Goal: Information Seeking & Learning: Learn about a topic

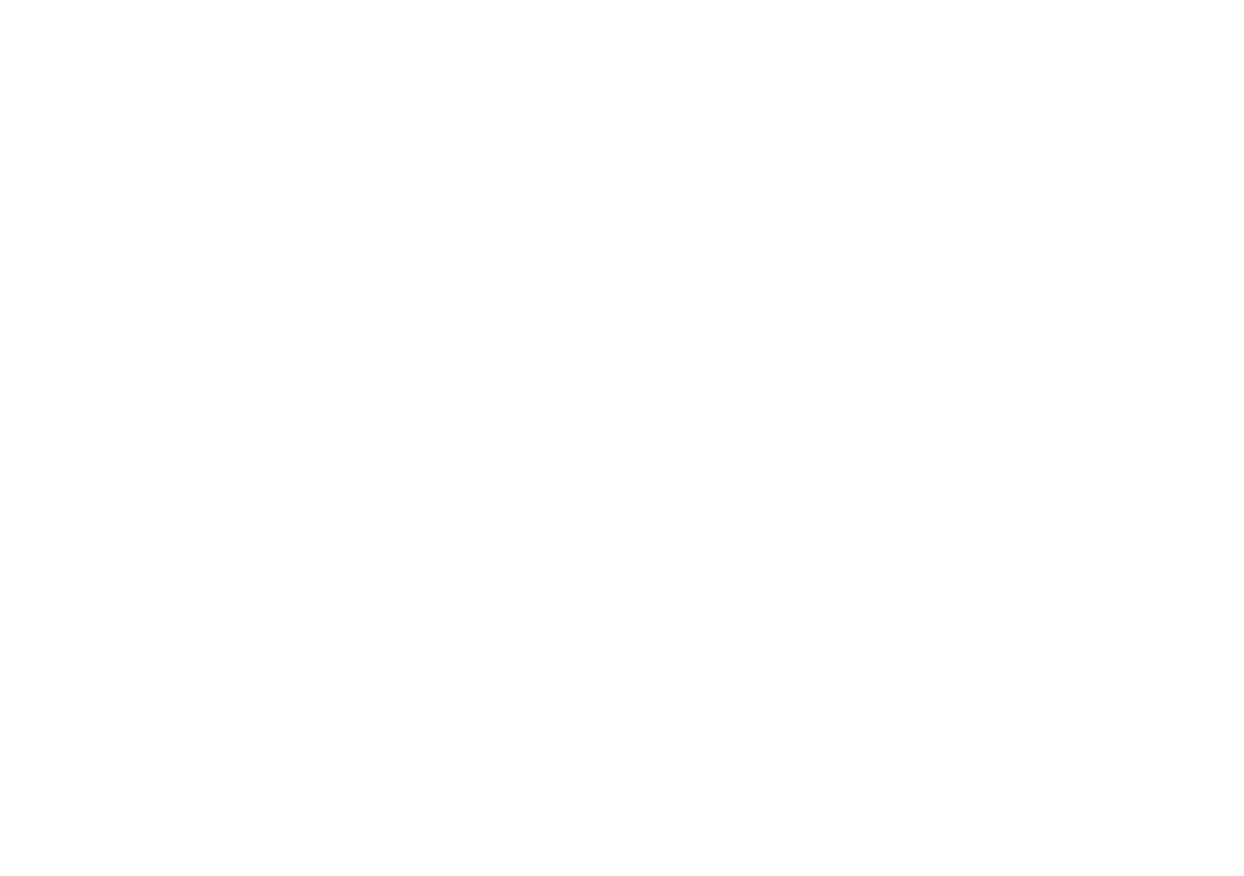
select select "FR"
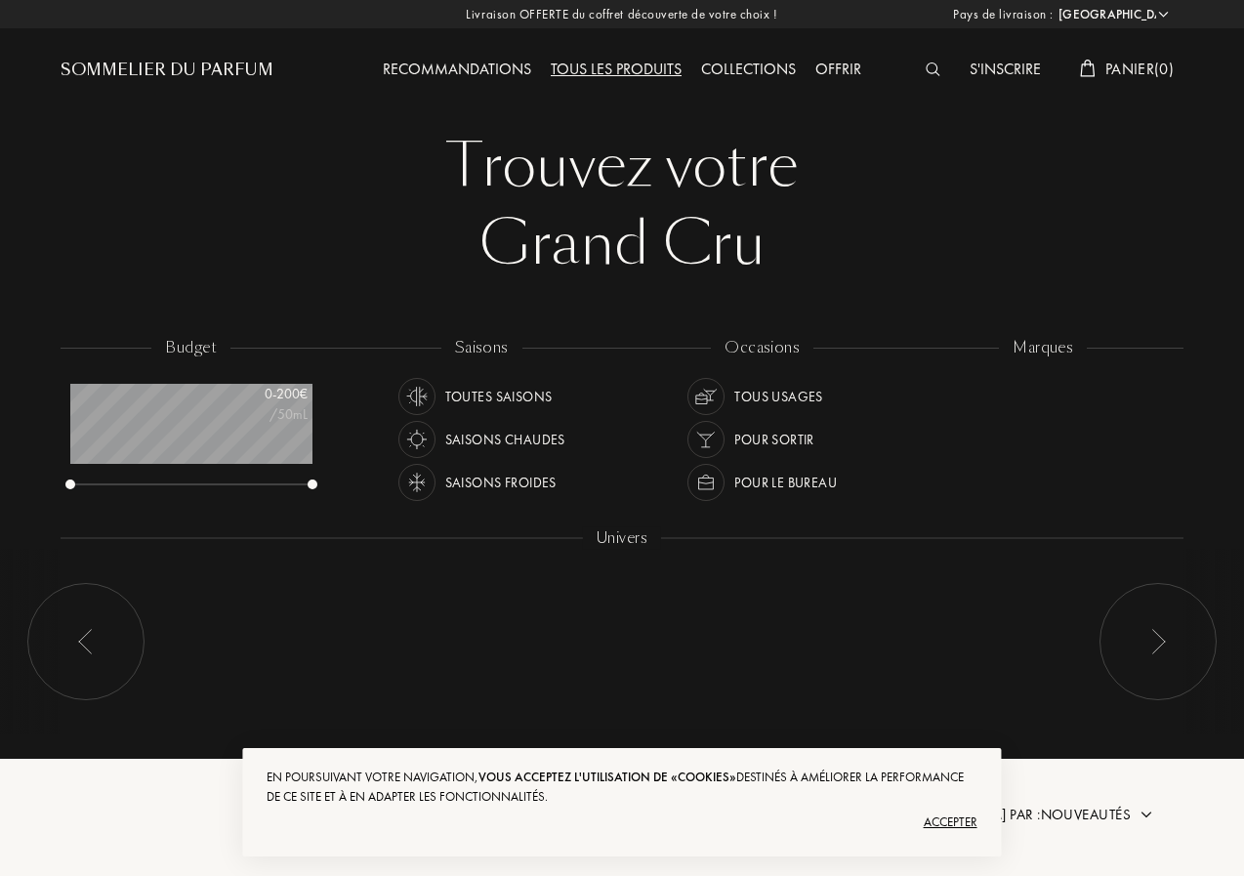
scroll to position [98, 241]
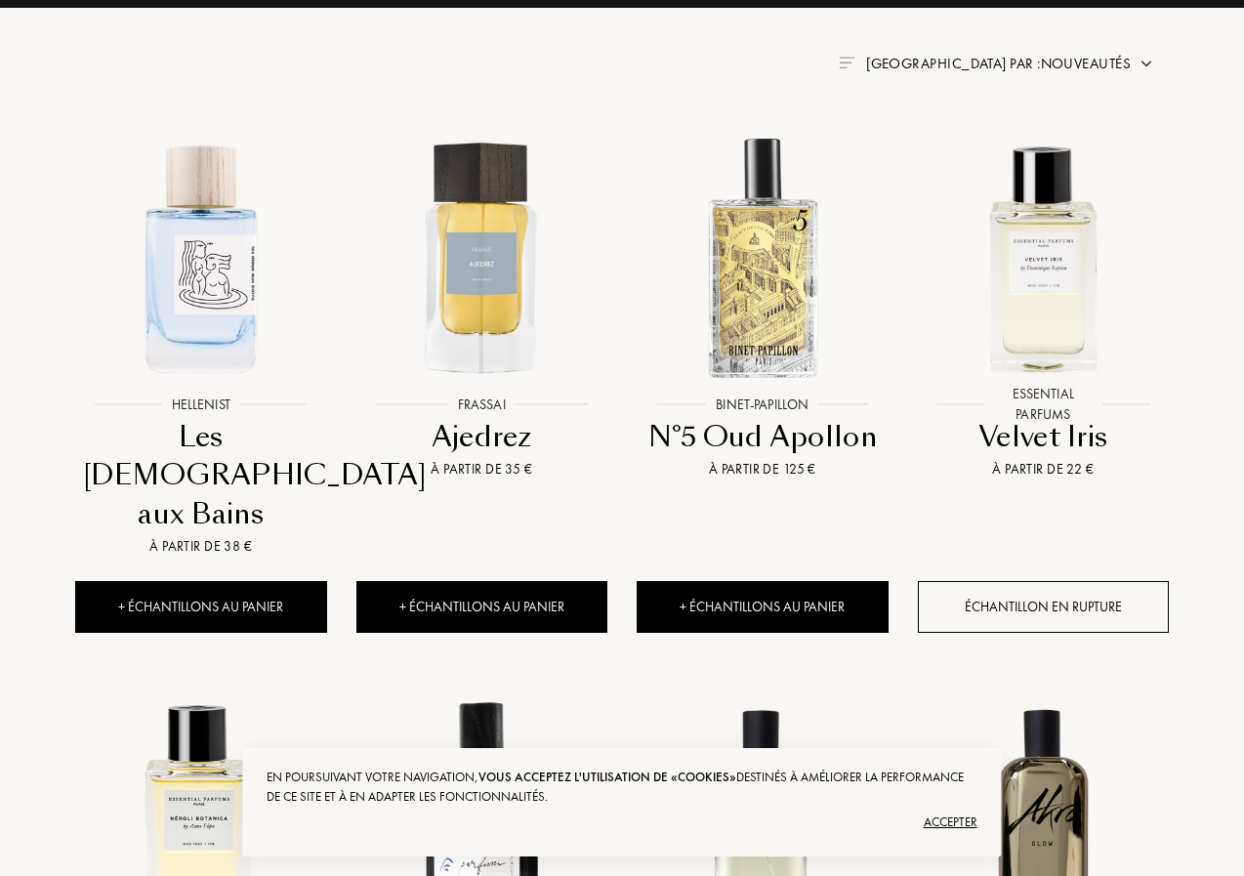
scroll to position [879, 0]
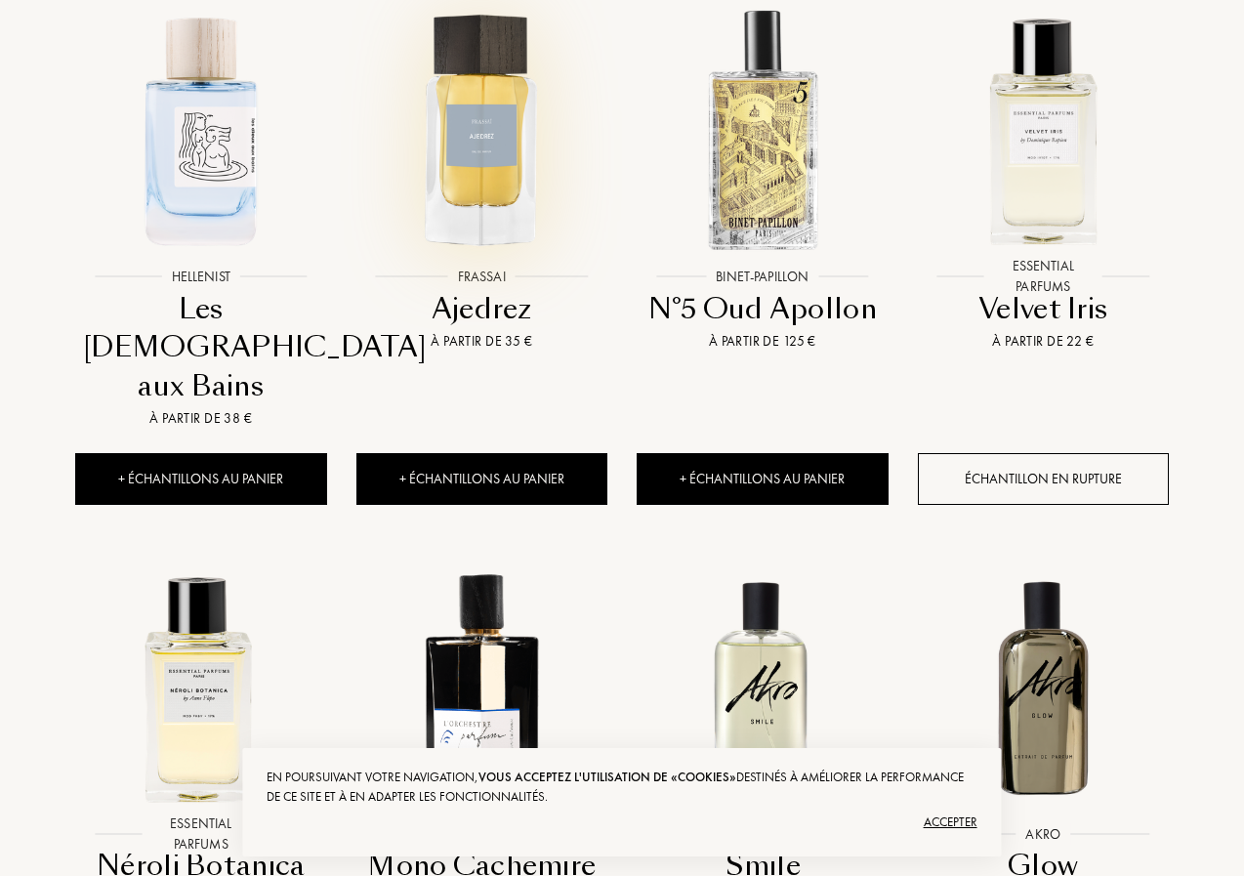
click at [505, 156] on img at bounding box center [481, 129] width 253 height 253
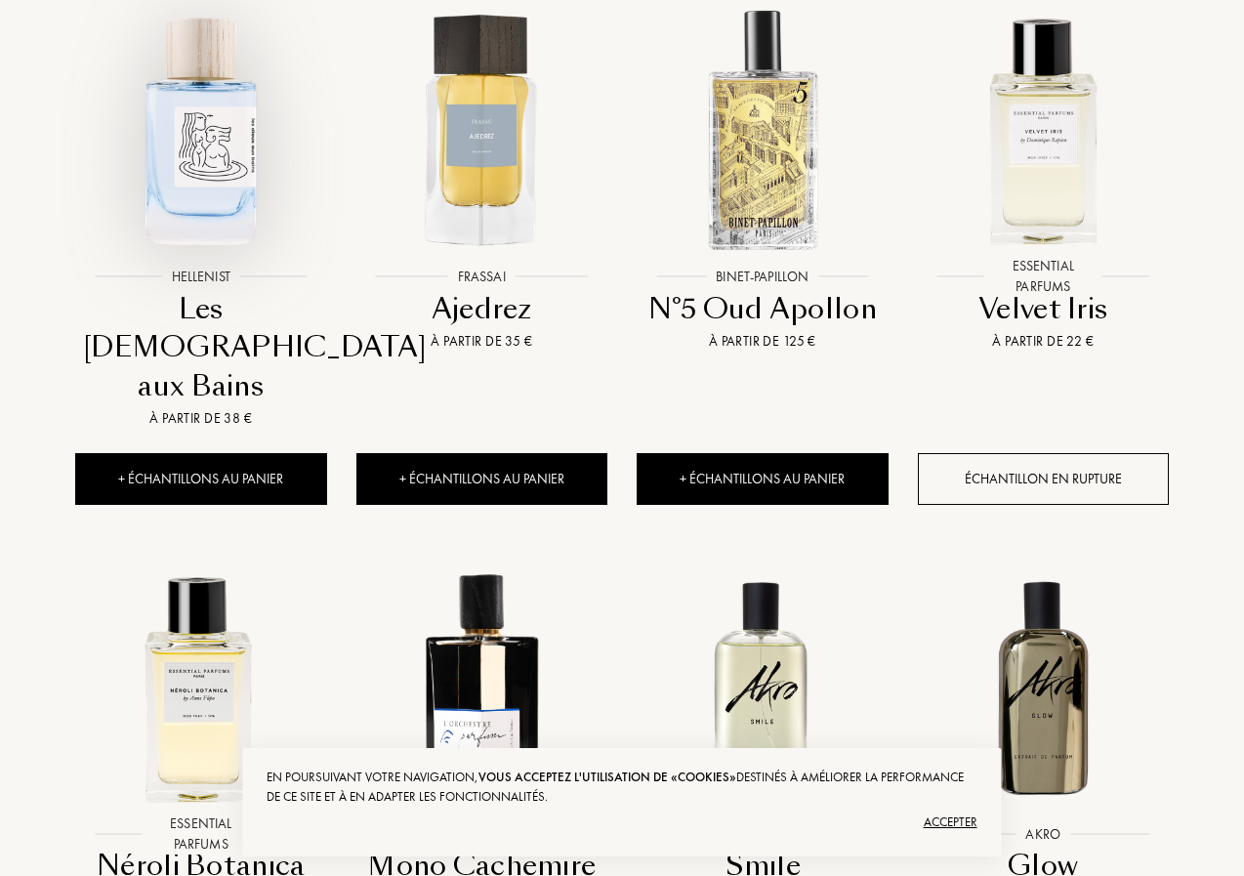
click at [257, 116] on img at bounding box center [200, 129] width 253 height 253
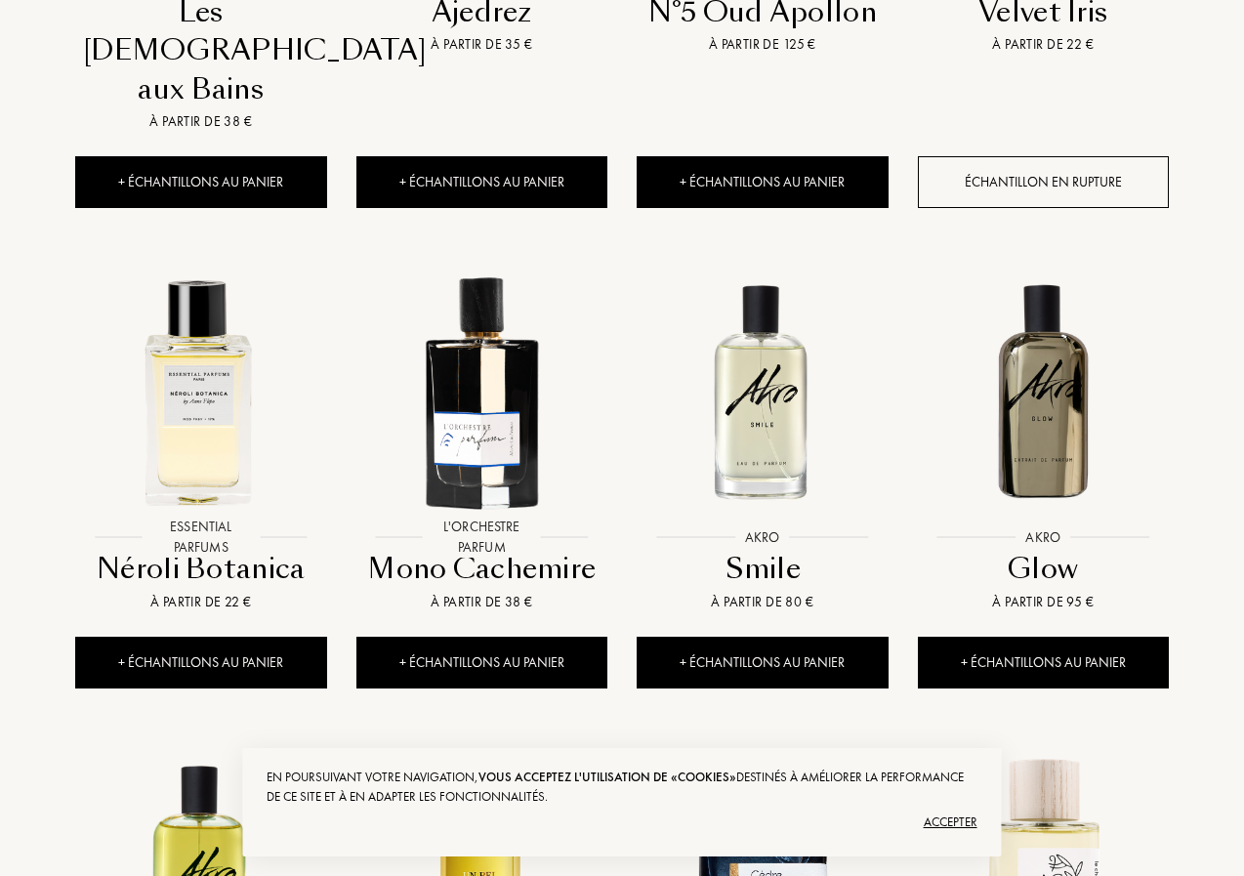
scroll to position [1269, 0]
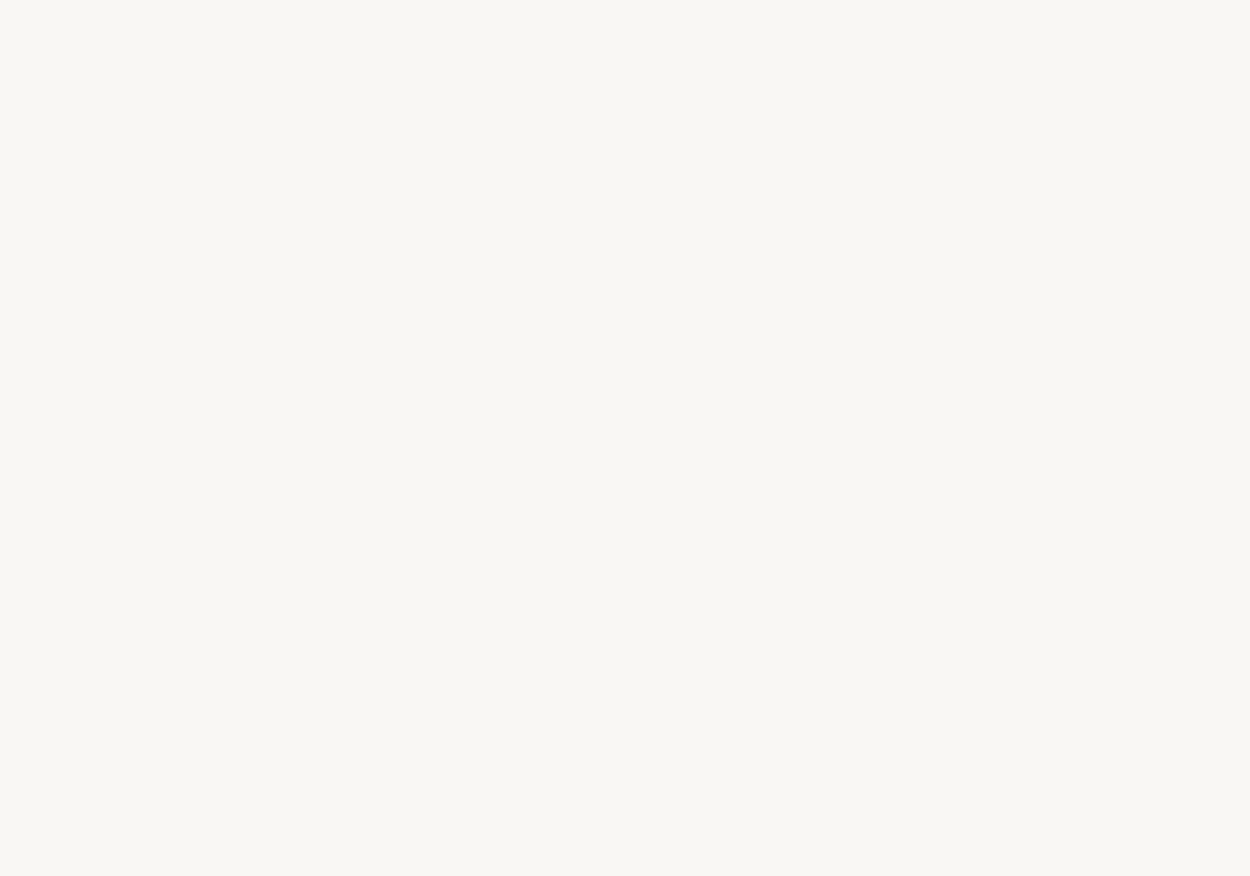
select select "FR"
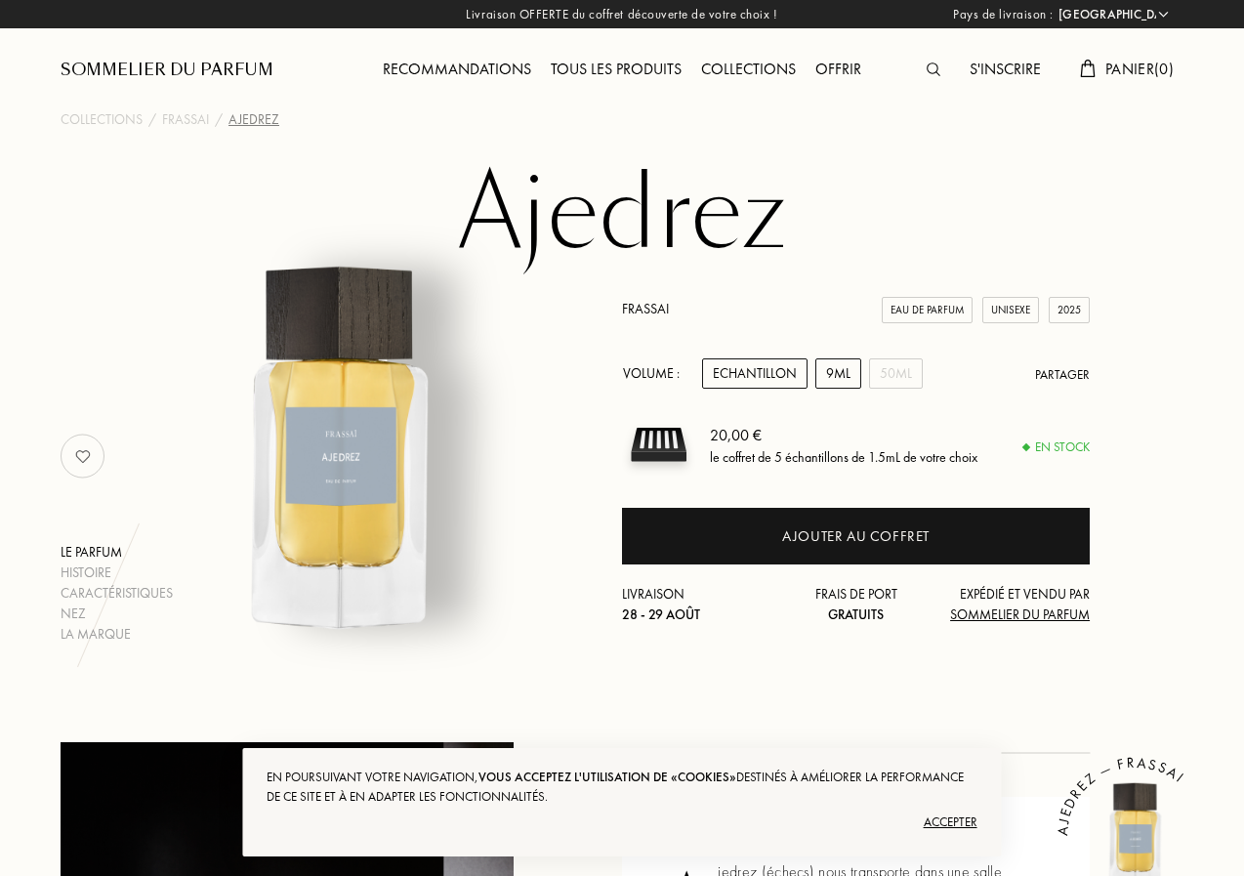
click at [835, 364] on div "9mL" at bounding box center [838, 373] width 46 height 30
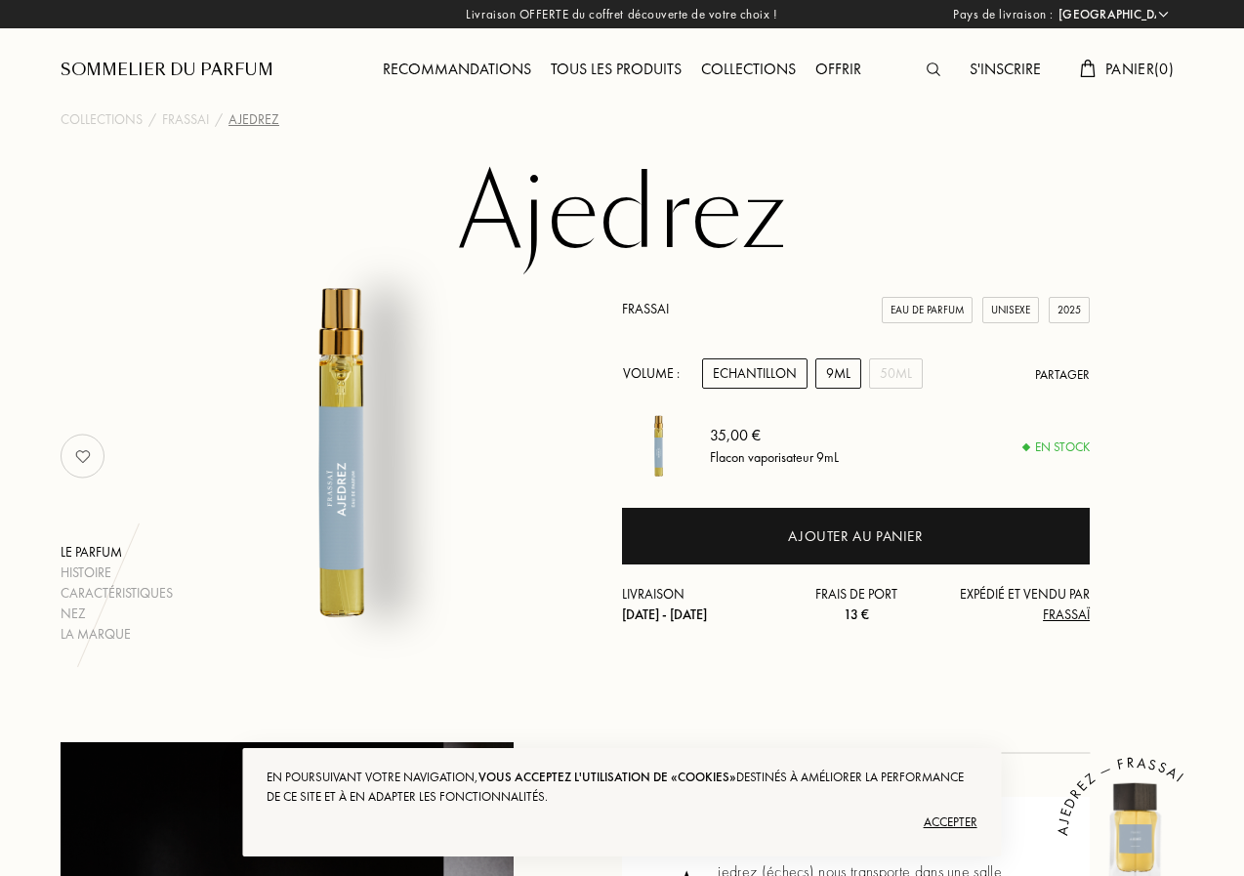
click at [749, 375] on div "Echantillon" at bounding box center [754, 373] width 105 height 30
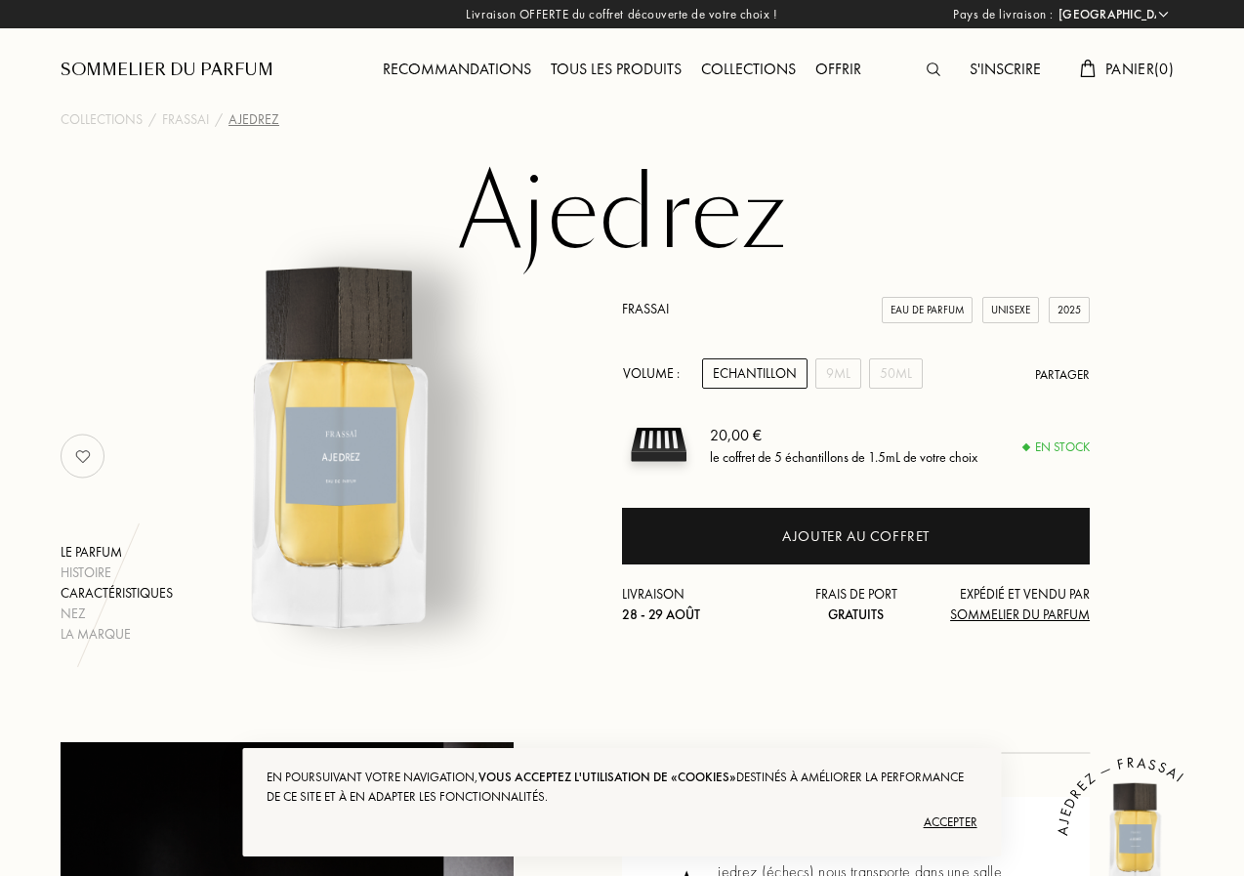
click at [142, 585] on div "Caractéristiques" at bounding box center [117, 593] width 112 height 20
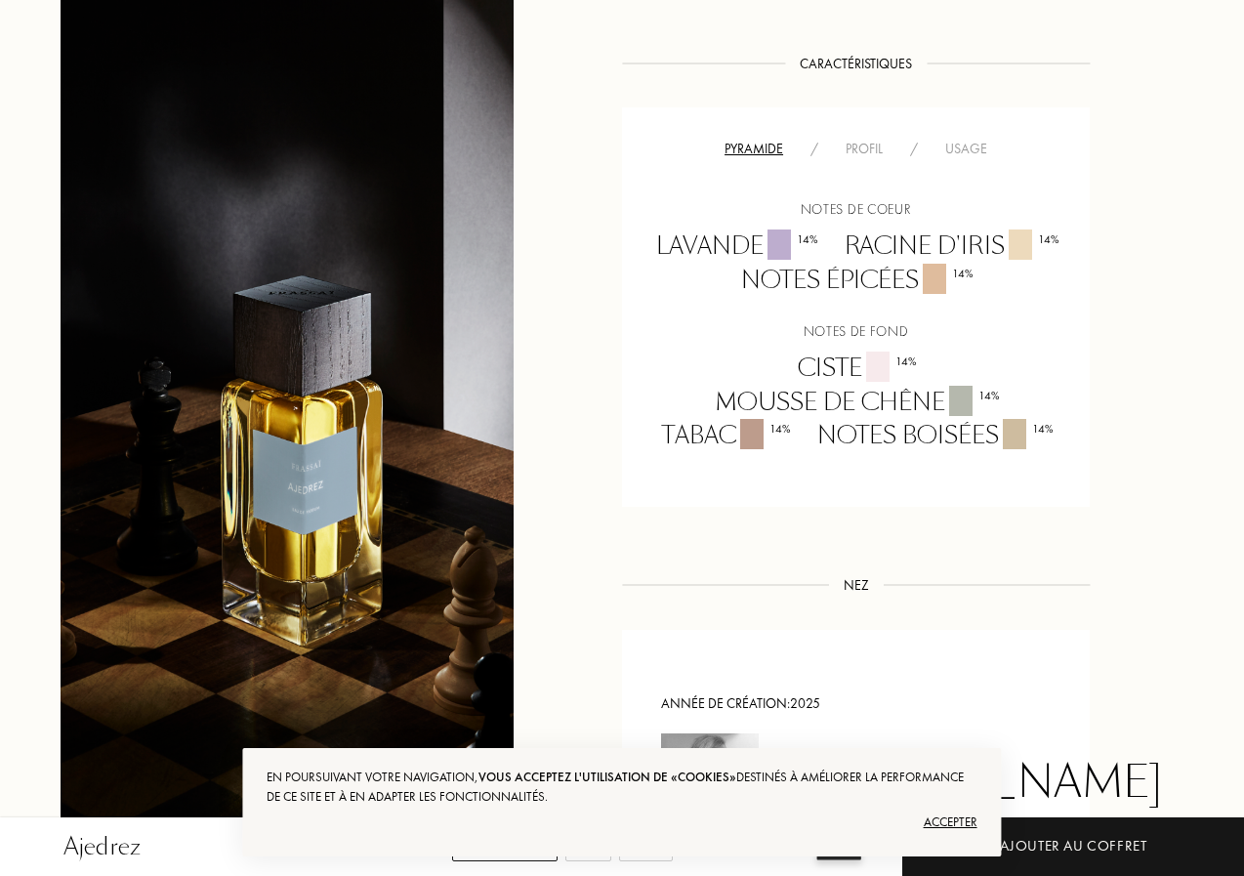
scroll to position [1351, 0]
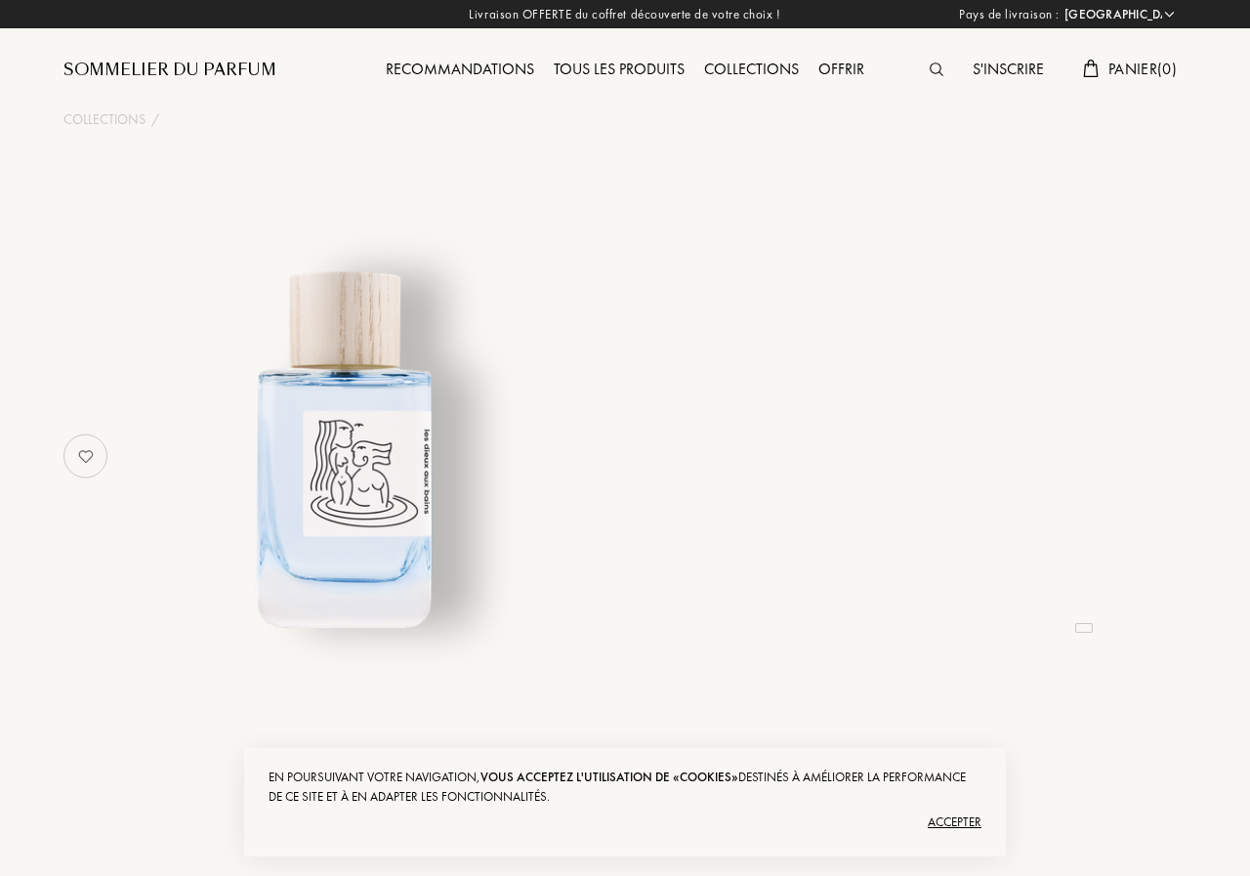
select select "FR"
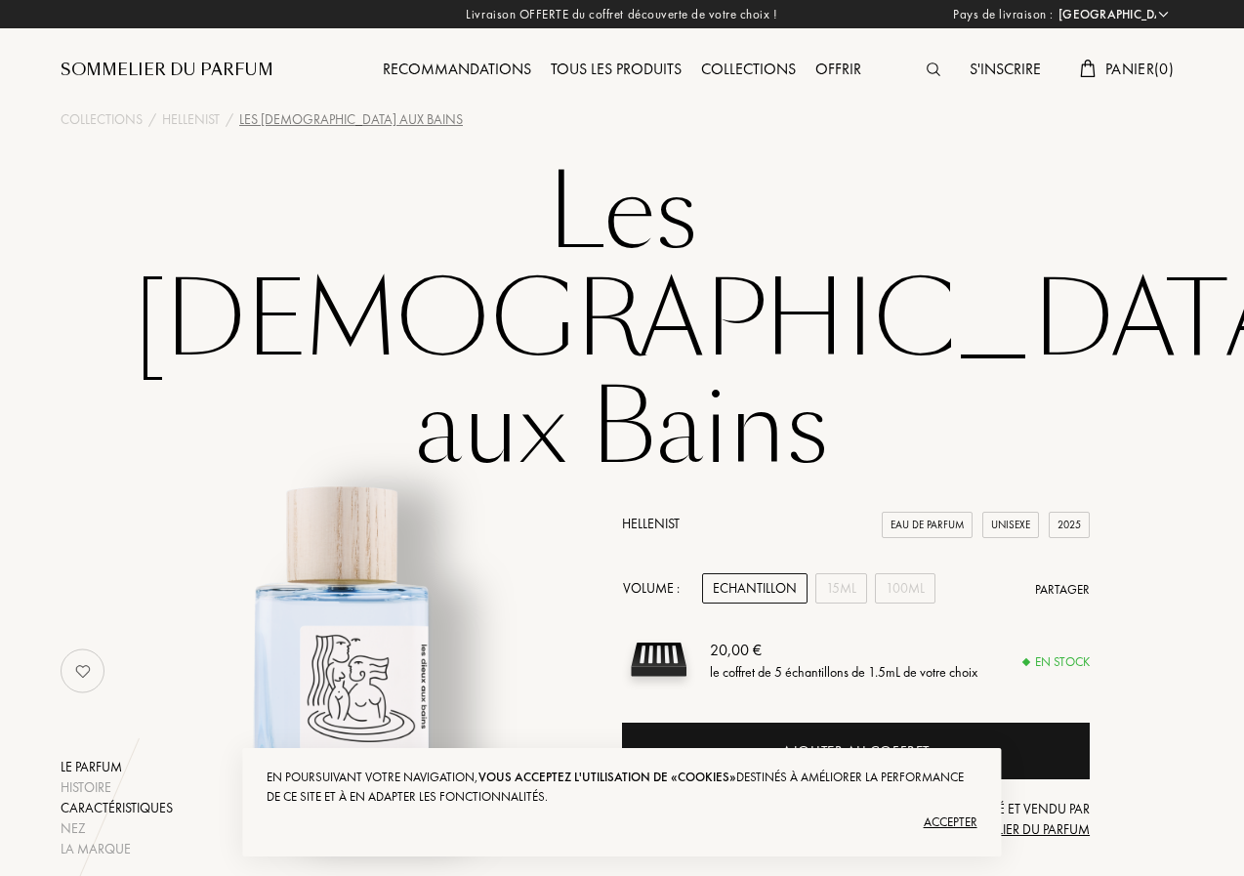
click at [122, 798] on div "Caractéristiques" at bounding box center [117, 808] width 112 height 20
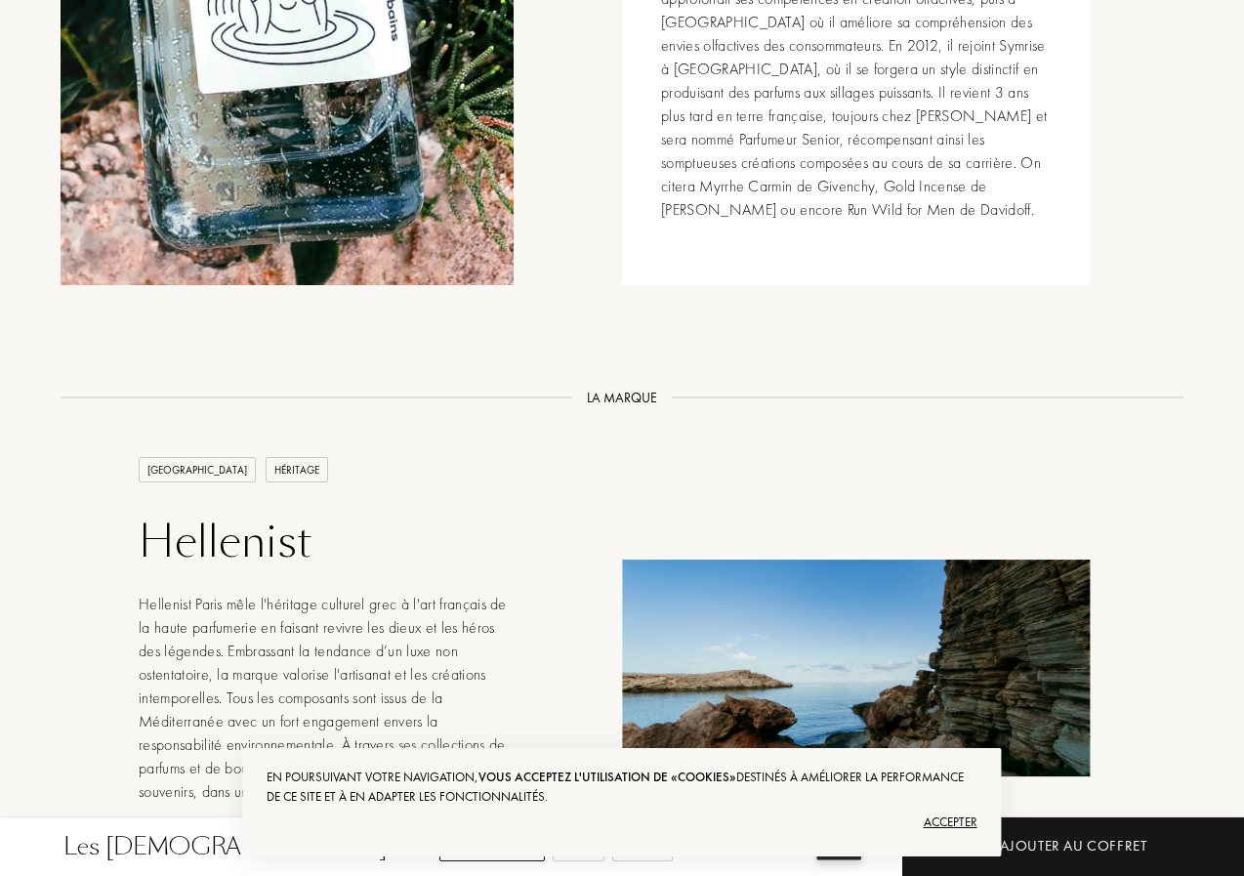
scroll to position [3089, 0]
